Goal: Navigation & Orientation: Find specific page/section

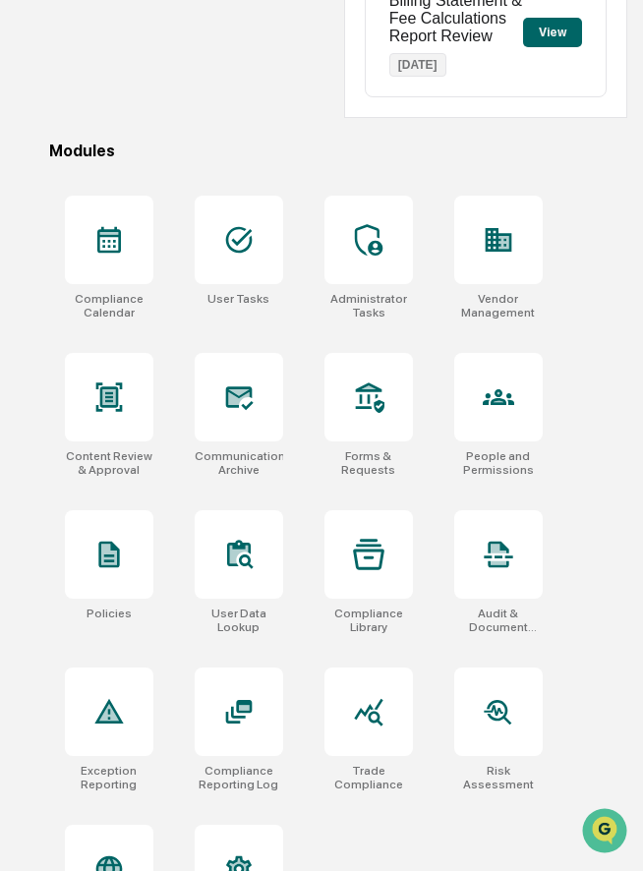
scroll to position [568, 0]
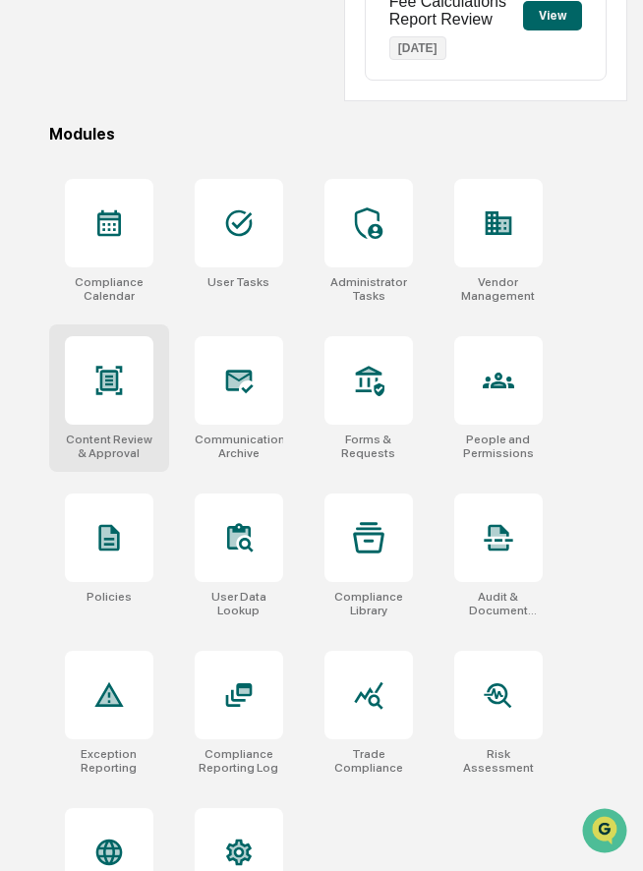
click at [114, 406] on div at bounding box center [109, 380] width 88 height 88
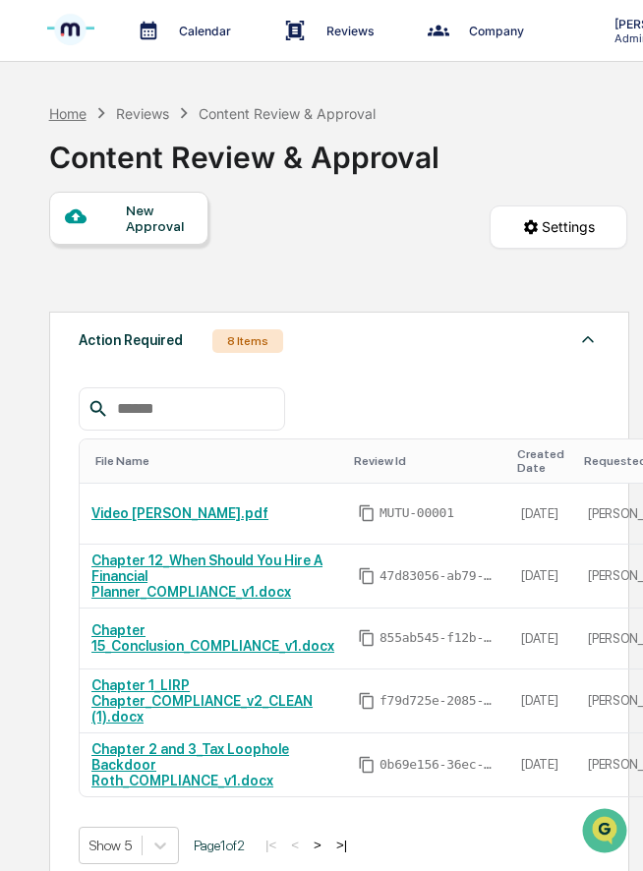
click at [72, 118] on div "Home" at bounding box center [67, 113] width 37 height 17
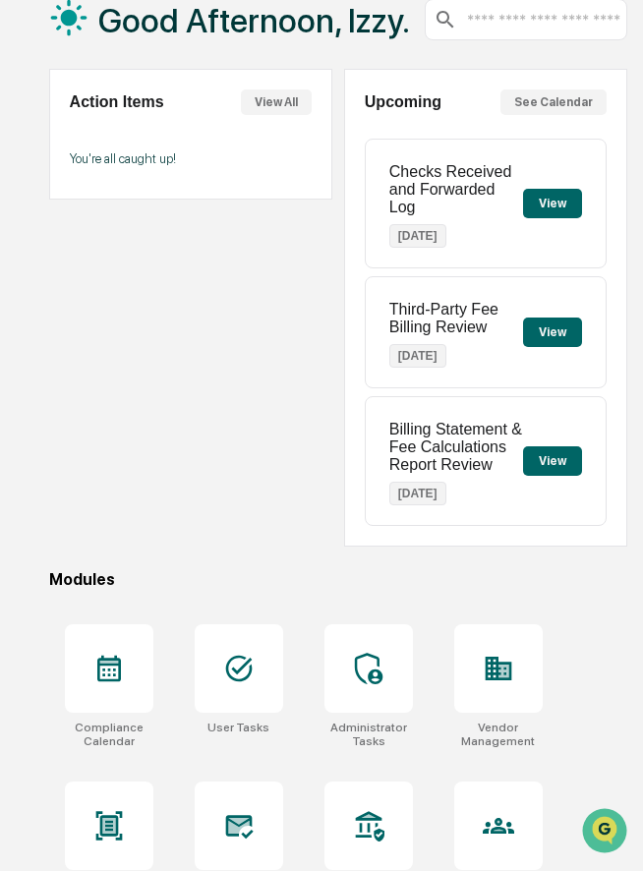
scroll to position [131, 0]
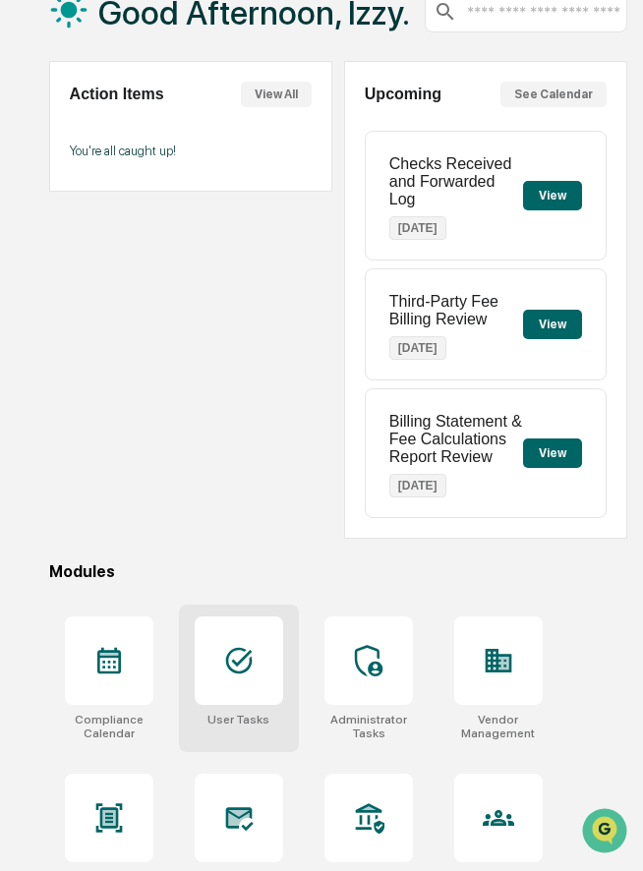
click at [235, 660] on icon at bounding box center [238, 660] width 31 height 31
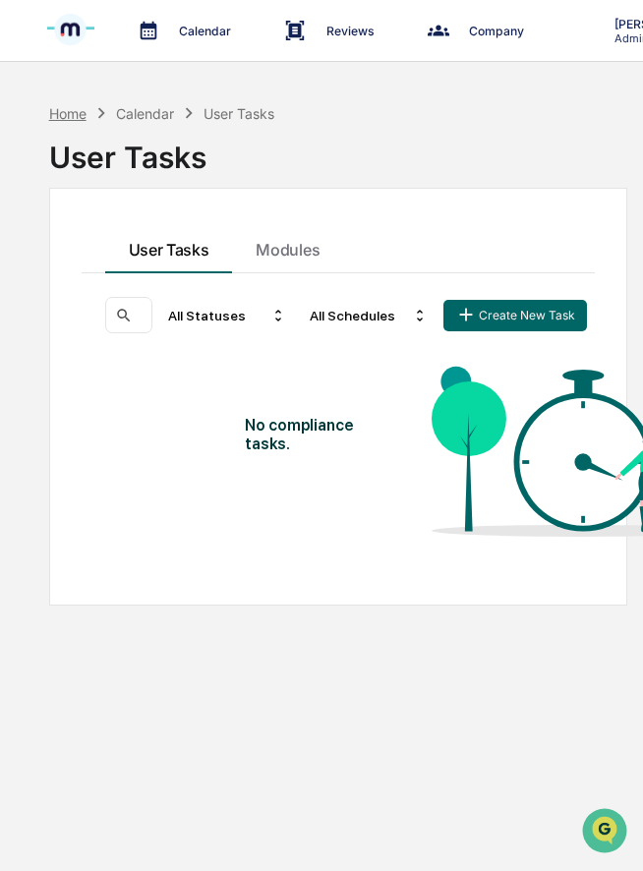
click at [78, 113] on div "Home" at bounding box center [67, 113] width 37 height 17
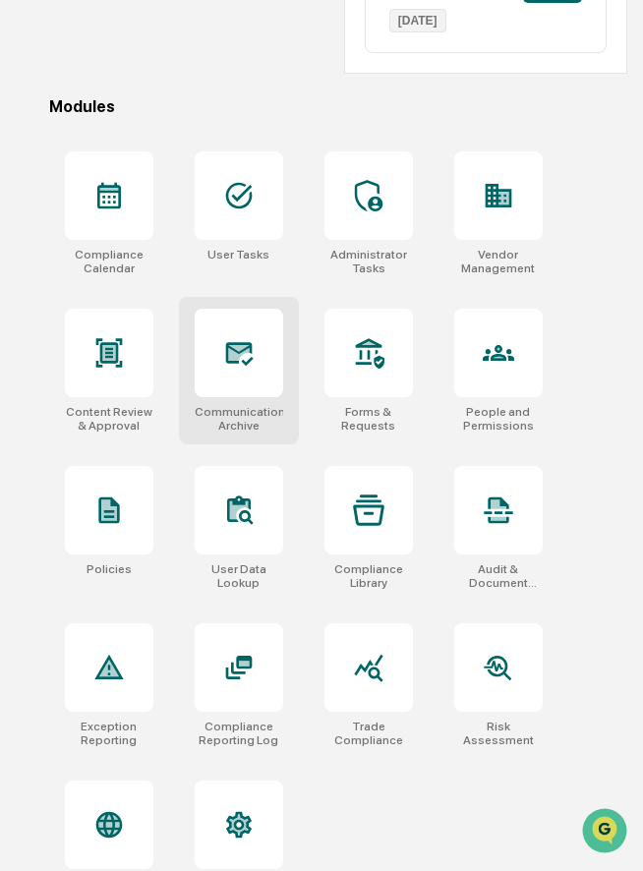
scroll to position [604, 0]
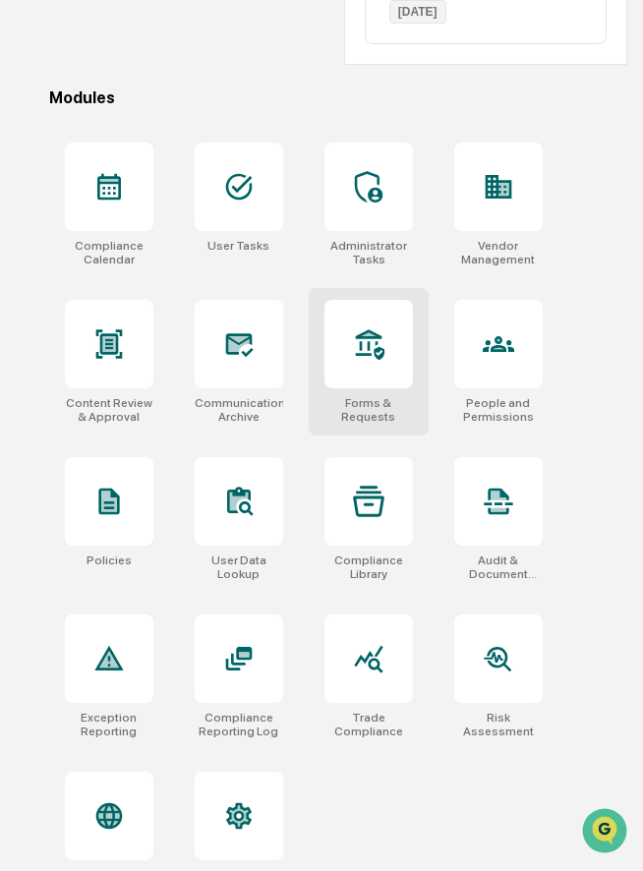
click at [399, 362] on div at bounding box center [368, 344] width 88 height 88
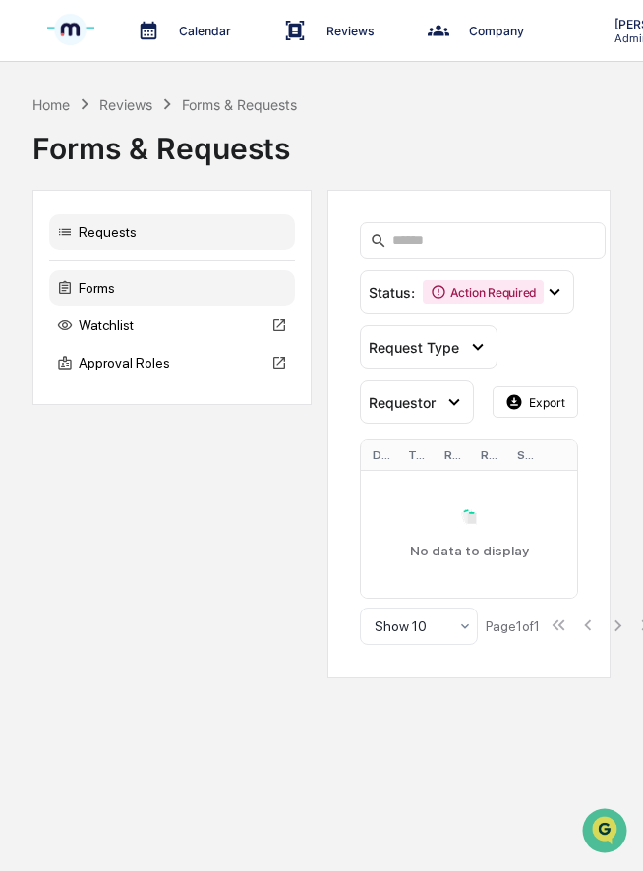
click at [178, 292] on div "Forms" at bounding box center [172, 287] width 246 height 35
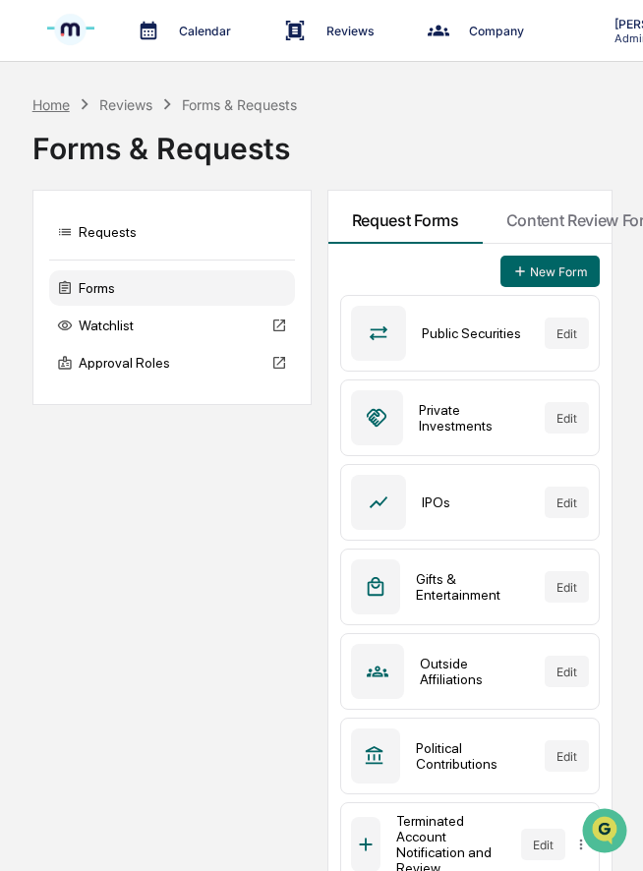
click at [56, 105] on div "Home" at bounding box center [50, 104] width 37 height 17
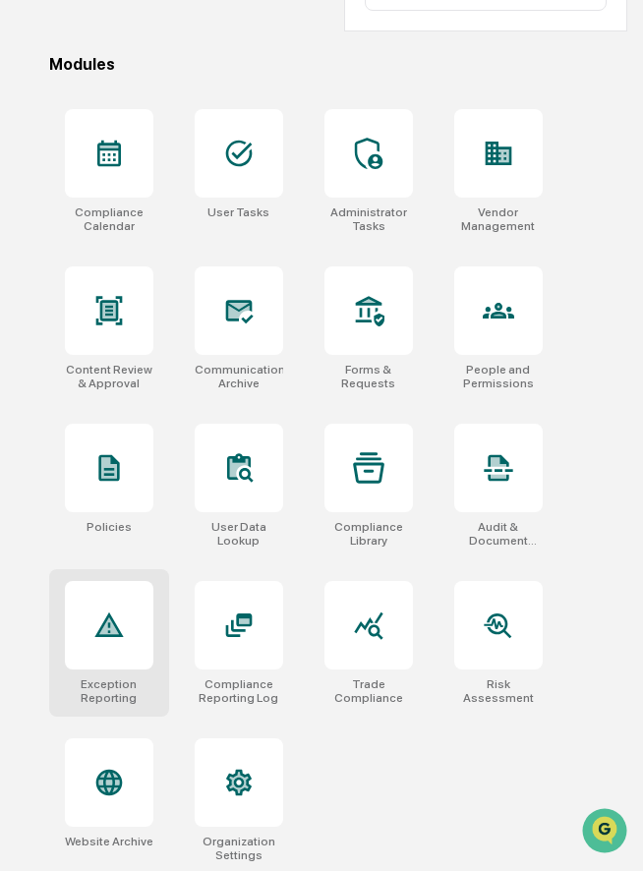
scroll to position [645, 0]
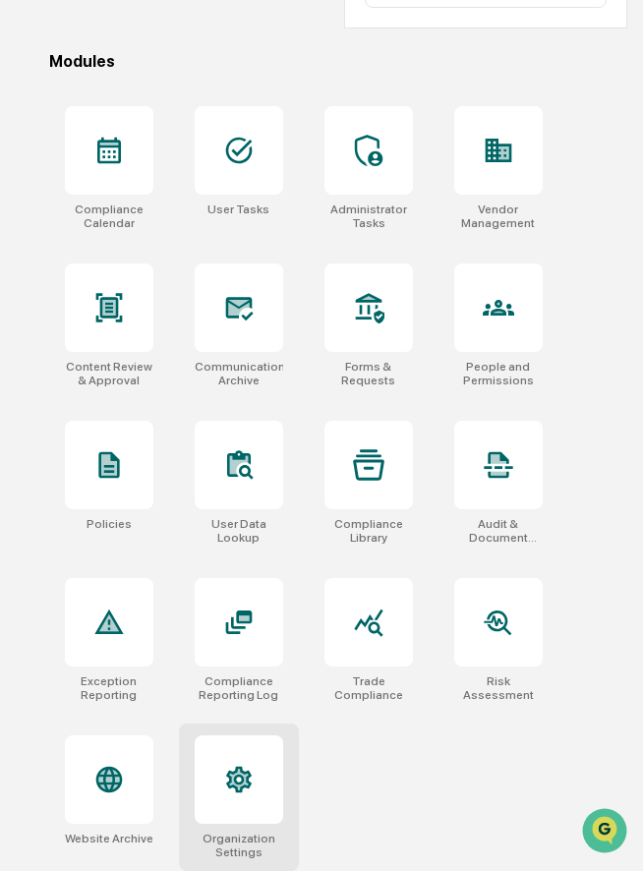
click at [242, 785] on icon at bounding box center [239, 779] width 26 height 27
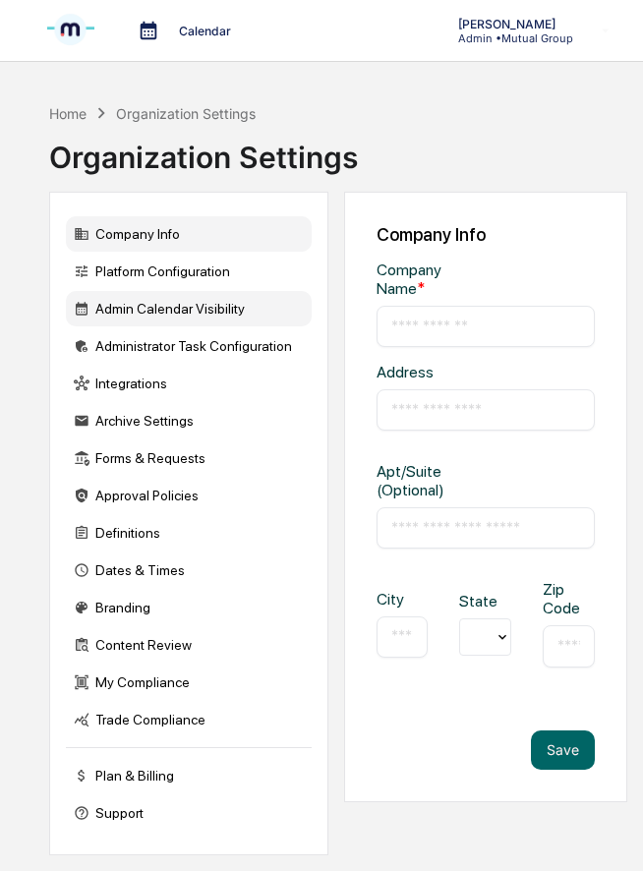
type input "**********"
type input "*********"
type input "*****"
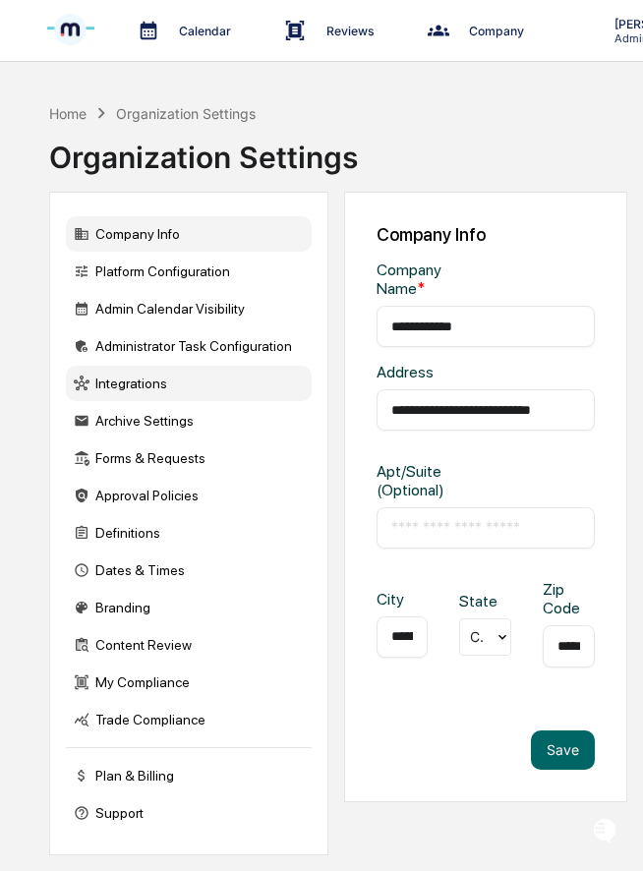
click at [187, 380] on div "Integrations" at bounding box center [189, 383] width 246 height 35
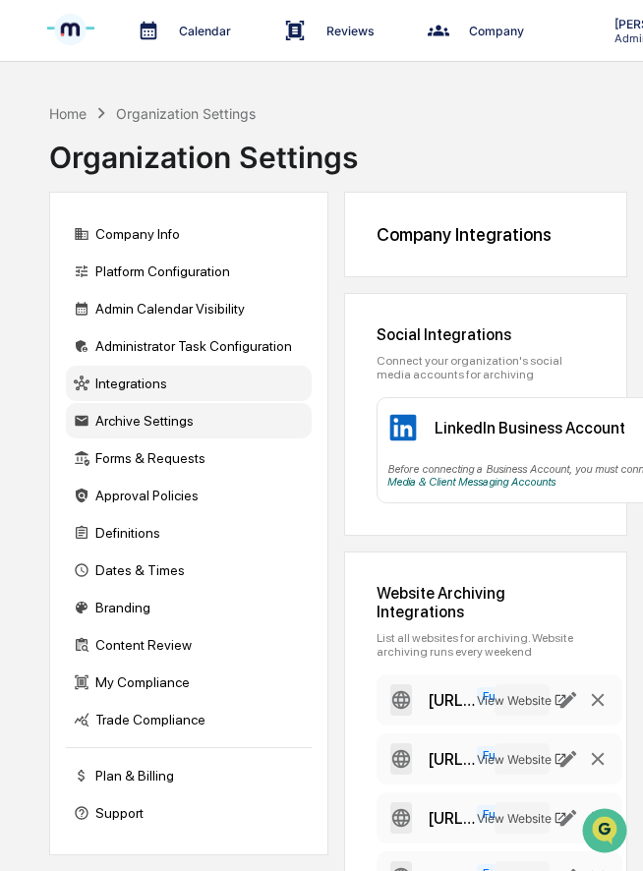
click at [163, 421] on div "Archive Settings" at bounding box center [189, 420] width 246 height 35
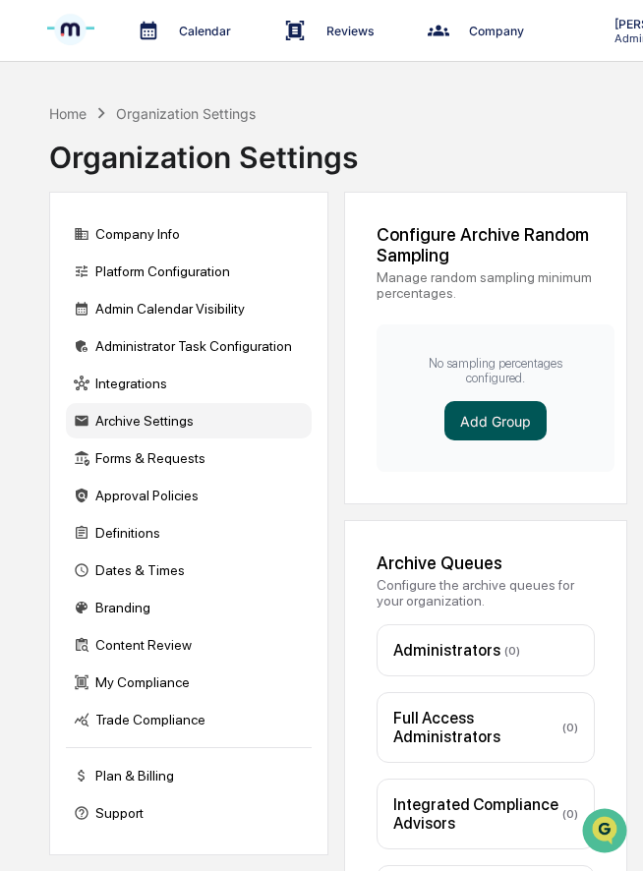
click at [479, 419] on button "Add Group" at bounding box center [495, 420] width 102 height 39
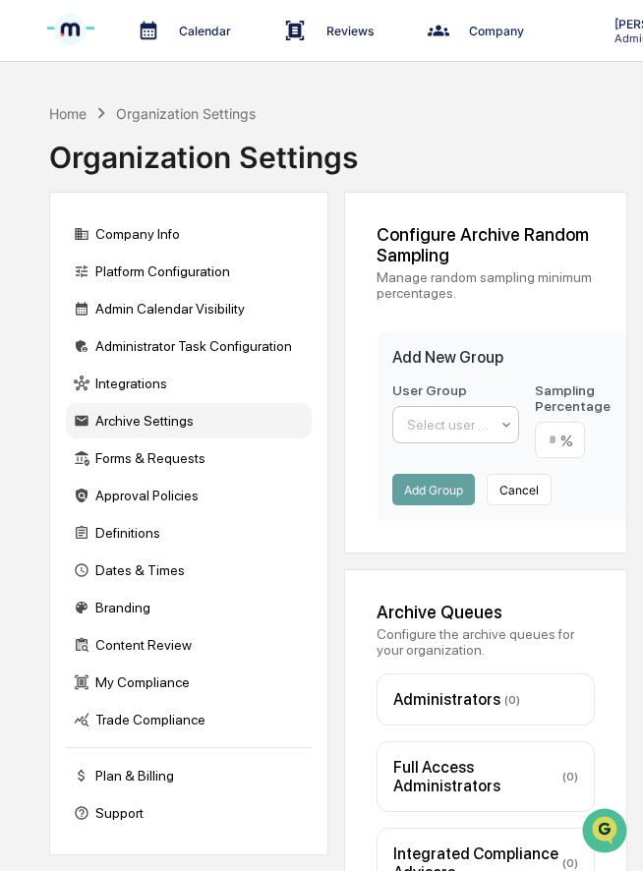
click at [423, 419] on div at bounding box center [448, 425] width 83 height 20
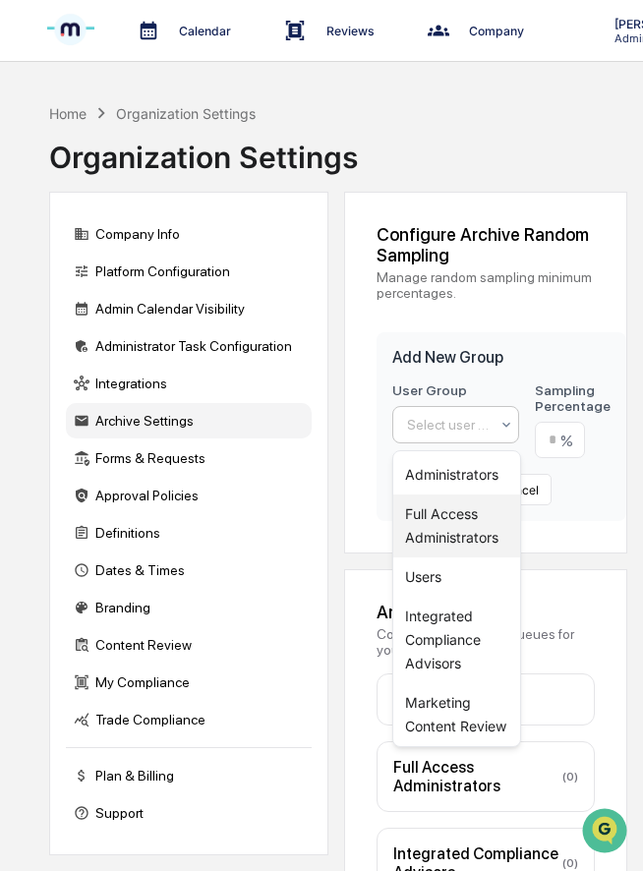
click at [434, 568] on div "Users" at bounding box center [456, 576] width 127 height 39
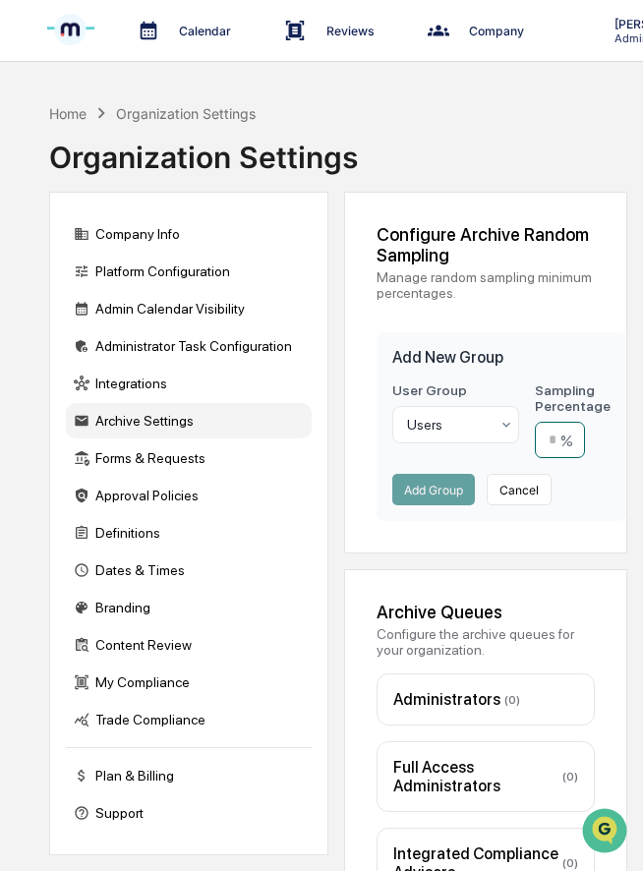
click at [562, 434] on input "number" at bounding box center [560, 440] width 50 height 36
type input "**"
click at [431, 487] on button "Add Group" at bounding box center [433, 489] width 83 height 31
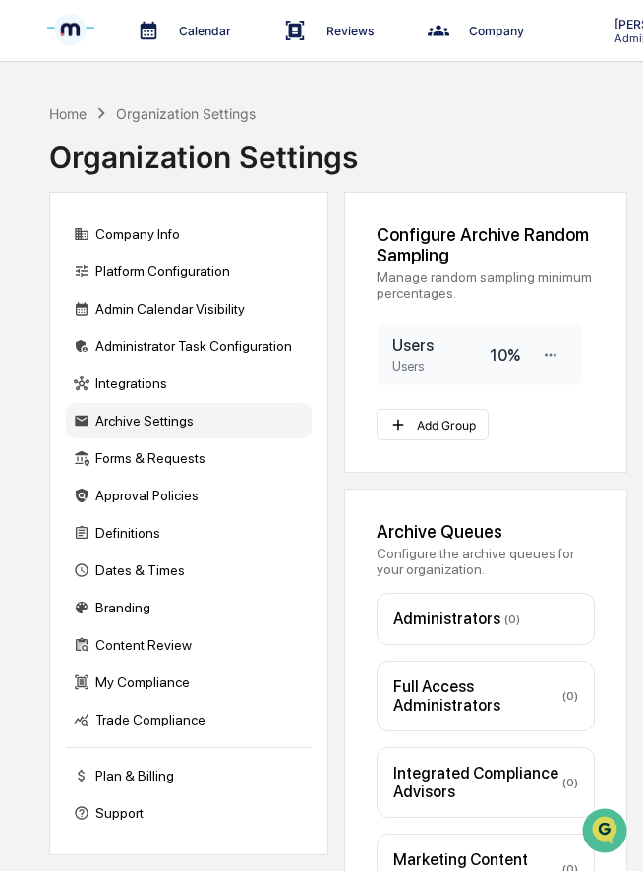
scroll to position [93, 0]
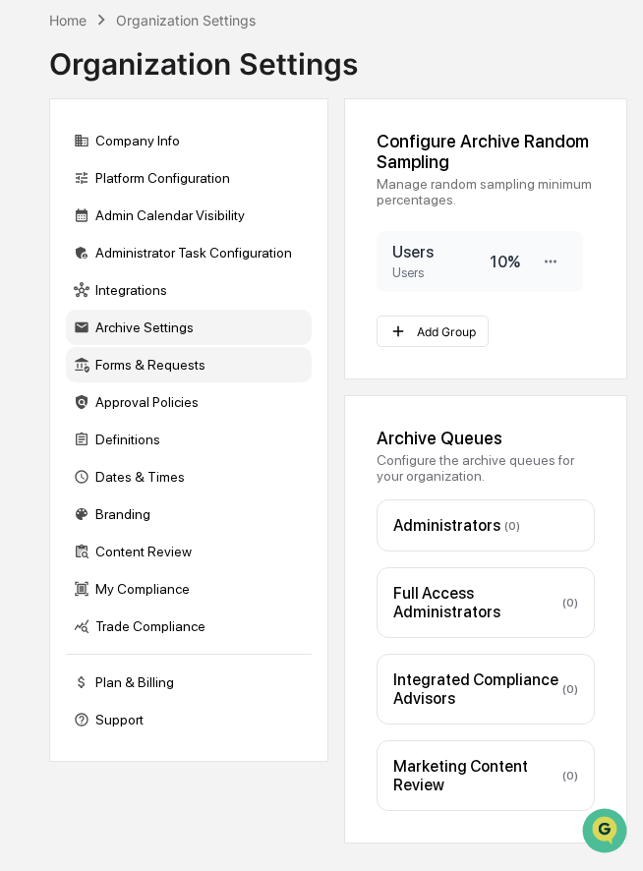
click at [195, 367] on div "Forms & Requests" at bounding box center [189, 364] width 246 height 35
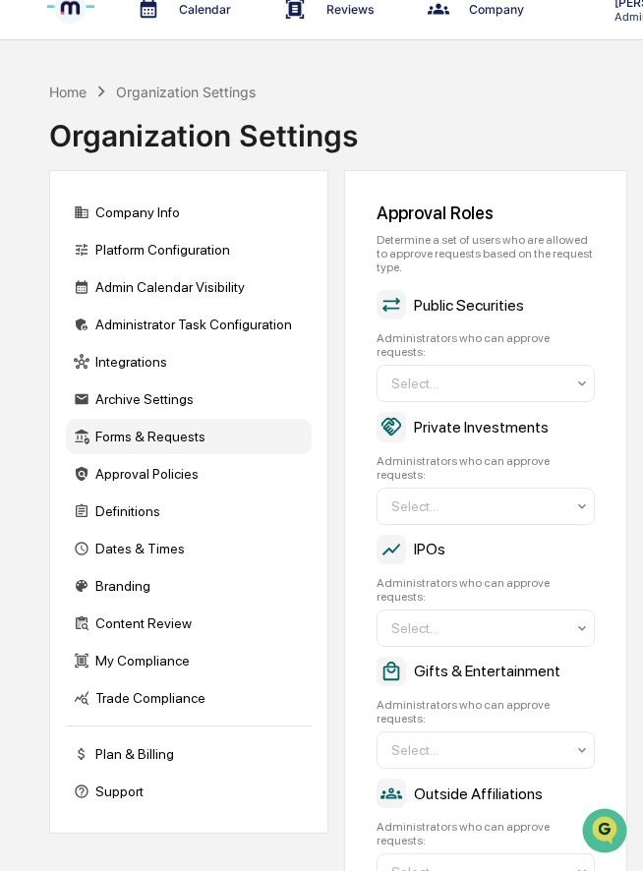
scroll to position [0, 0]
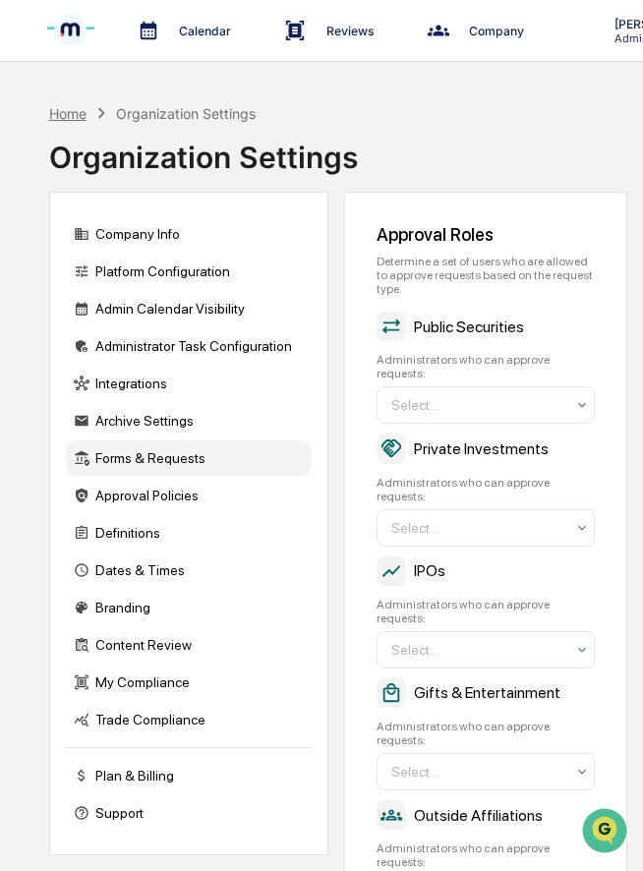
click at [66, 111] on div "Home" at bounding box center [67, 113] width 37 height 17
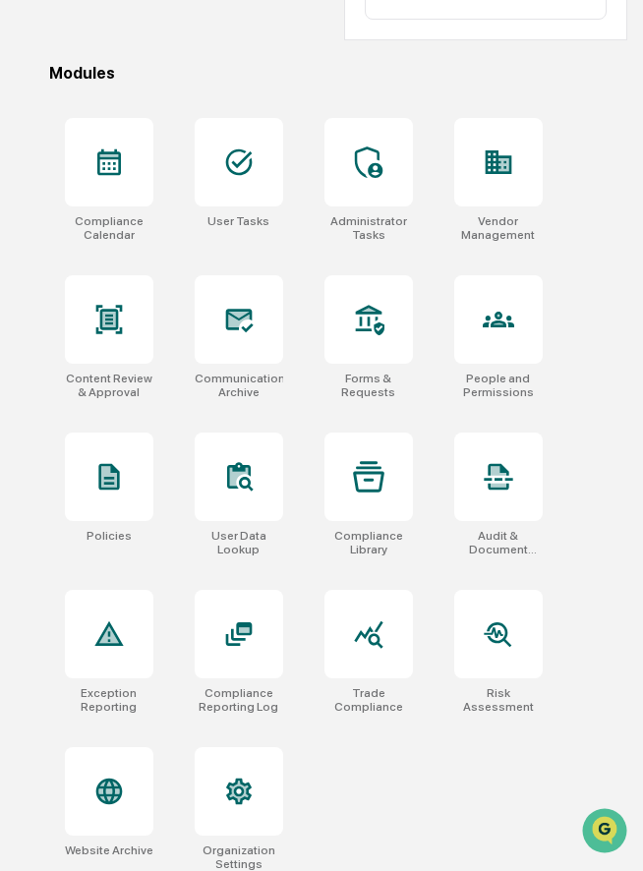
scroll to position [645, 0]
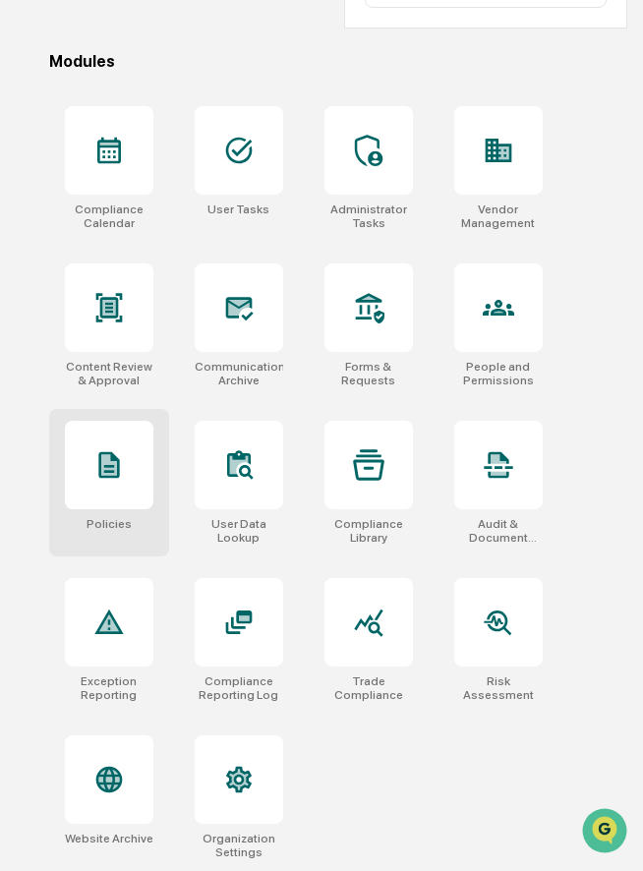
click at [107, 431] on div at bounding box center [109, 465] width 88 height 88
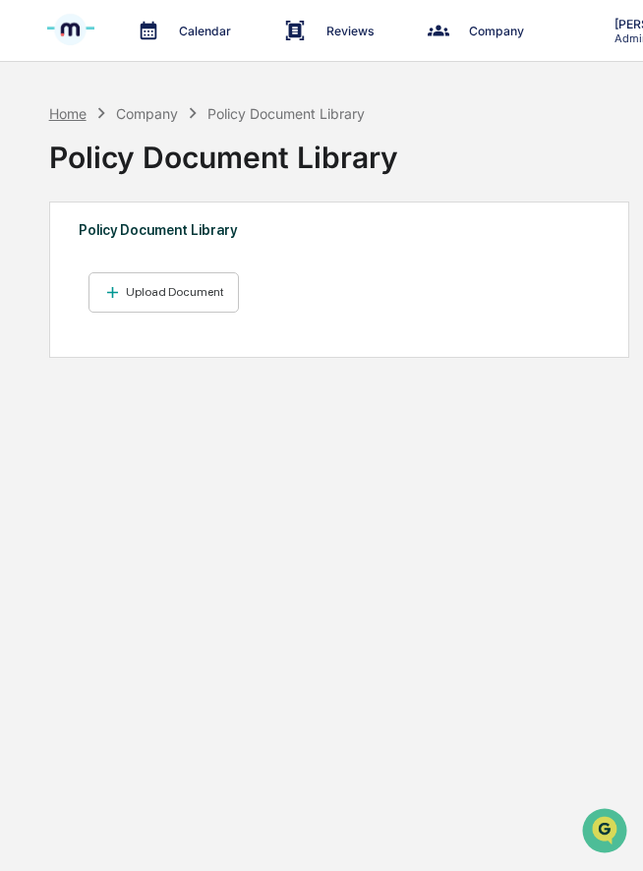
click at [78, 107] on div "Home" at bounding box center [67, 113] width 37 height 17
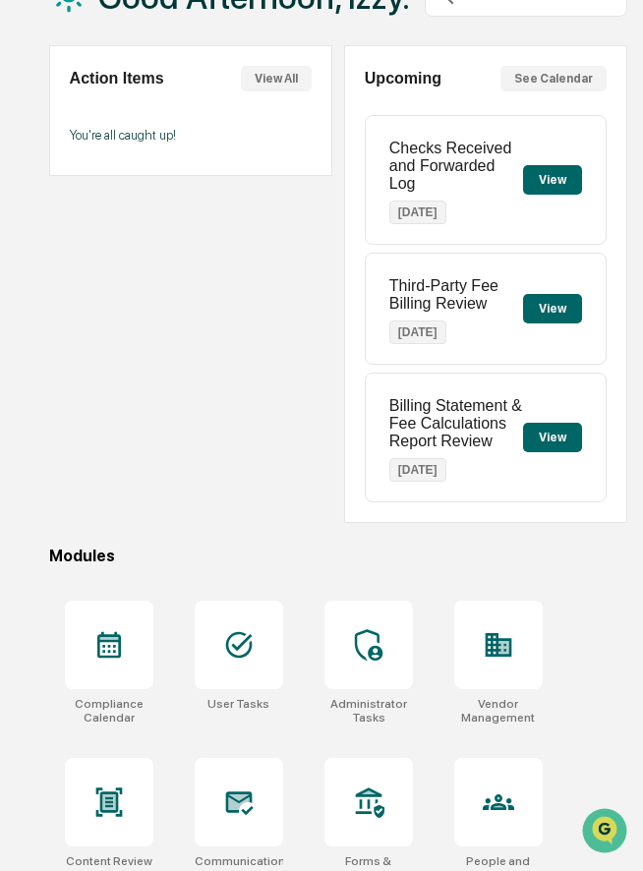
scroll to position [162, 0]
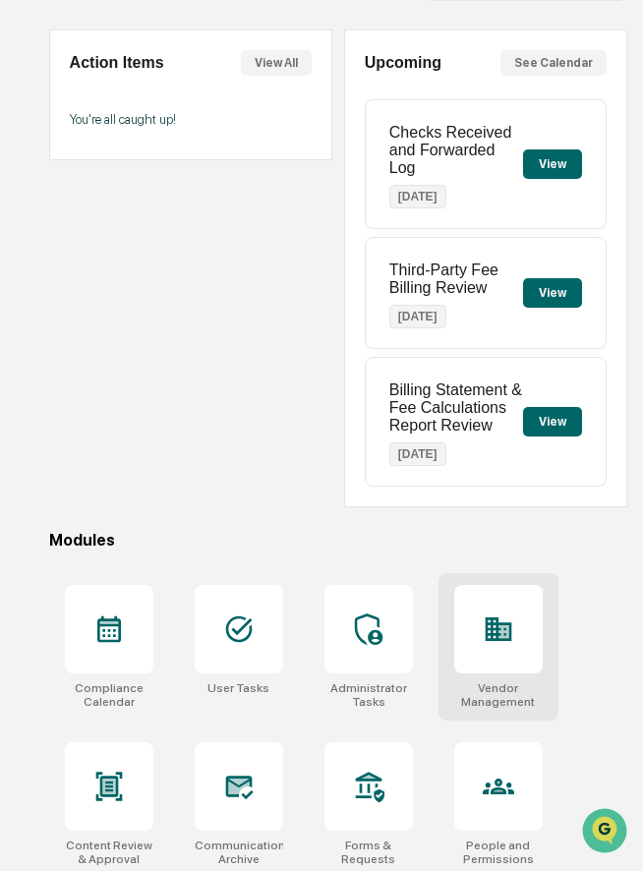
click at [507, 658] on div at bounding box center [498, 629] width 88 height 88
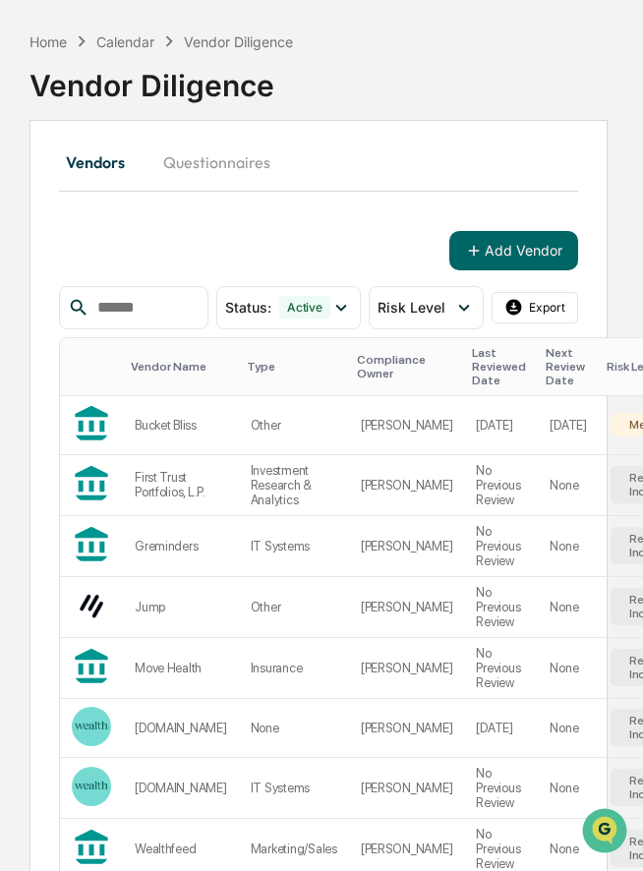
scroll to position [0, 8]
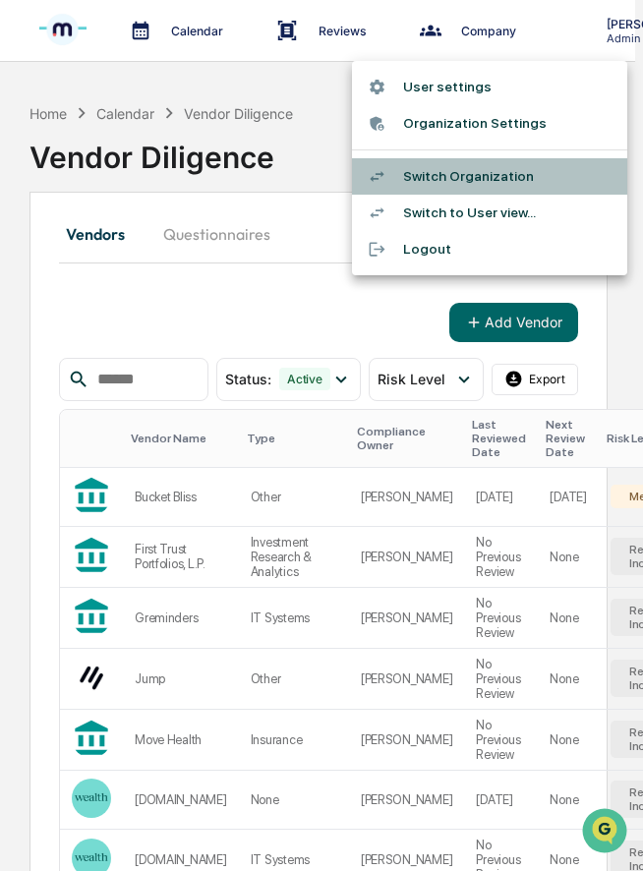
click at [434, 172] on li "Switch Organization" at bounding box center [489, 176] width 275 height 36
